Goal: Go to known website: Go to known website

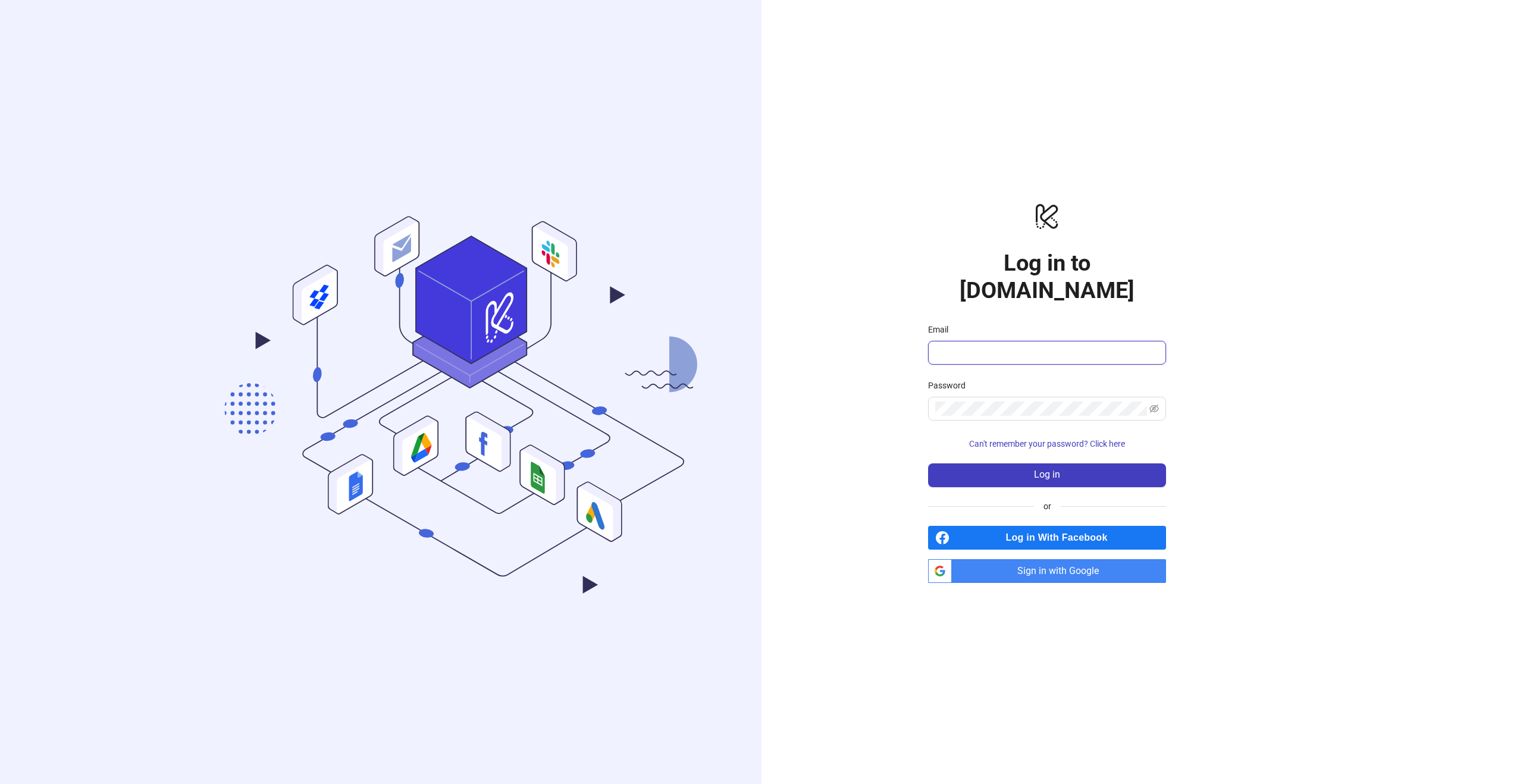
click at [990, 346] on input "Email" at bounding box center [1046, 353] width 221 height 14
click at [880, 440] on div "logo/logo-mobile Log in to [DOMAIN_NAME] Email Password Can't remember your pas…" at bounding box center [1047, 392] width 571 height 784
click at [1033, 559] on span "Sign in with Google" at bounding box center [1061, 571] width 209 height 23
